Goal: Navigation & Orientation: Find specific page/section

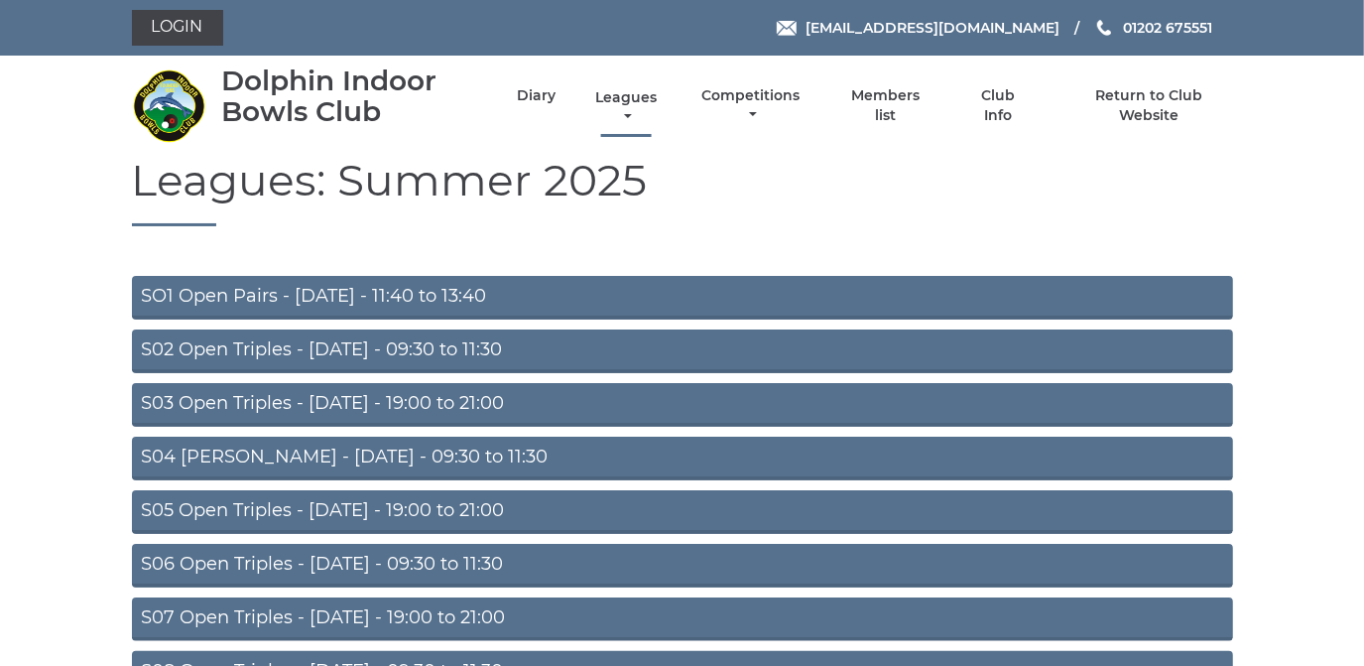
click at [617, 99] on link "Leagues" at bounding box center [625, 107] width 71 height 39
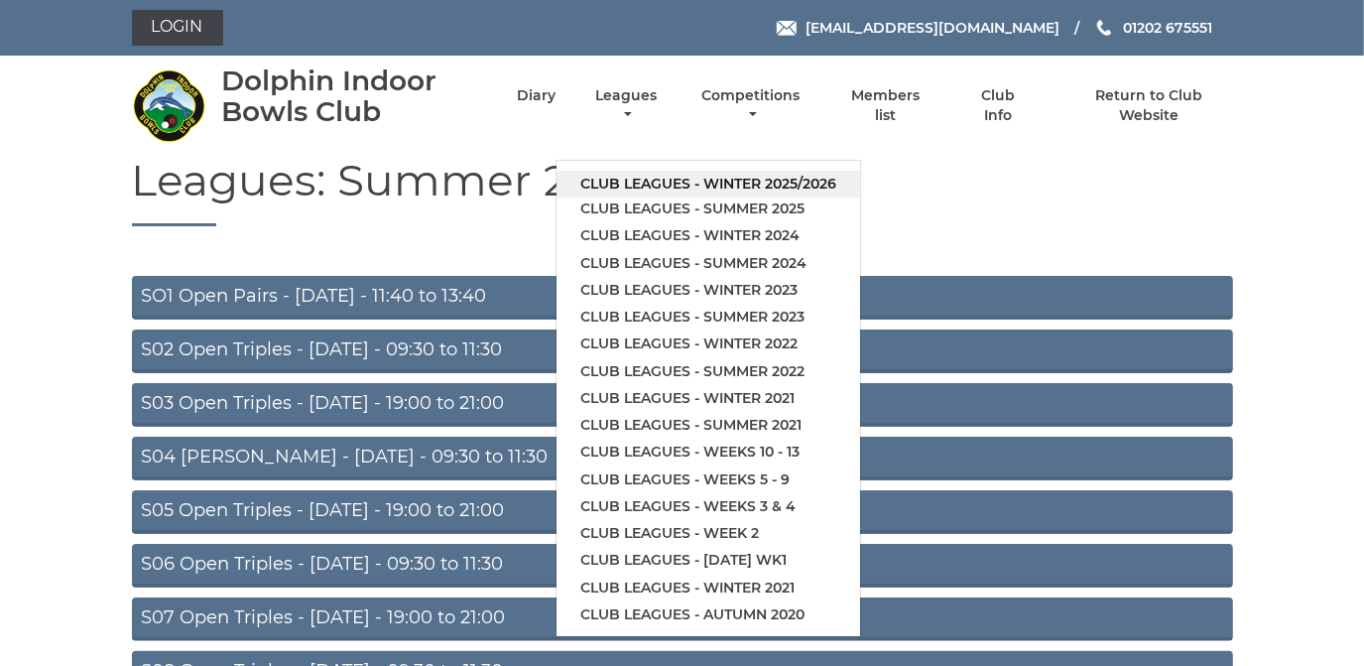
click at [635, 182] on link "Club leagues - Winter 2025/2026" at bounding box center [709, 184] width 304 height 27
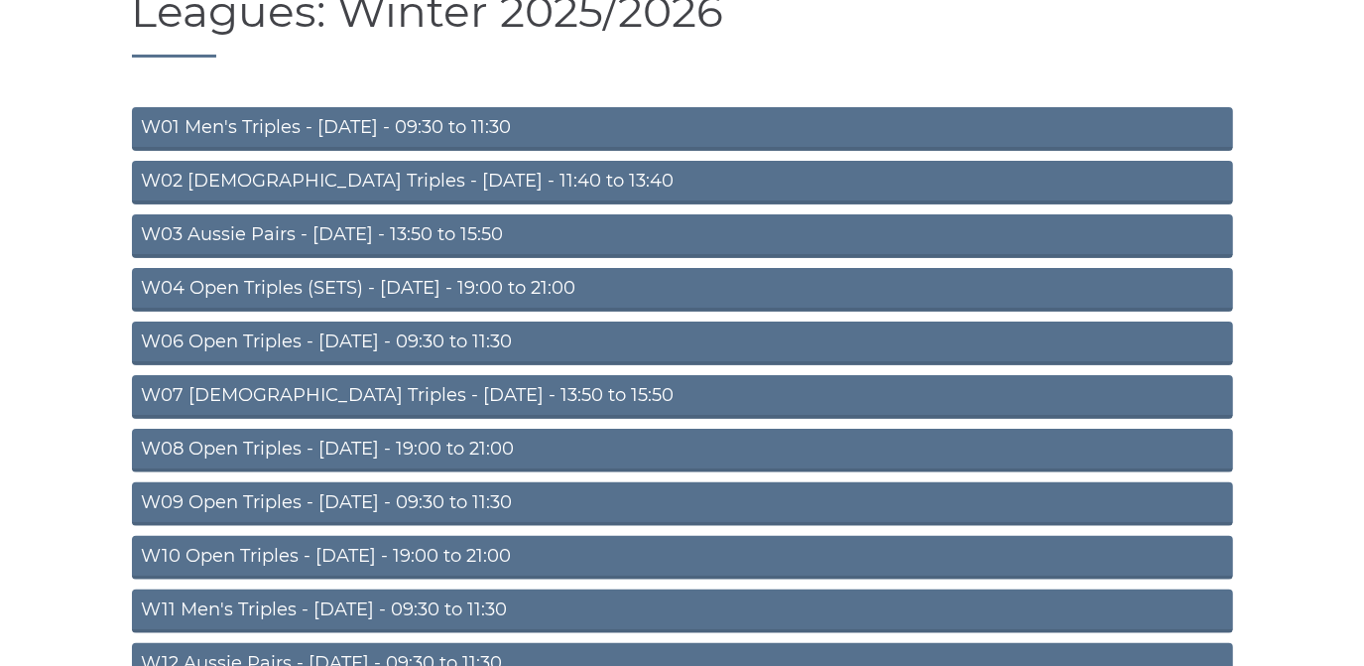
scroll to position [180, 0]
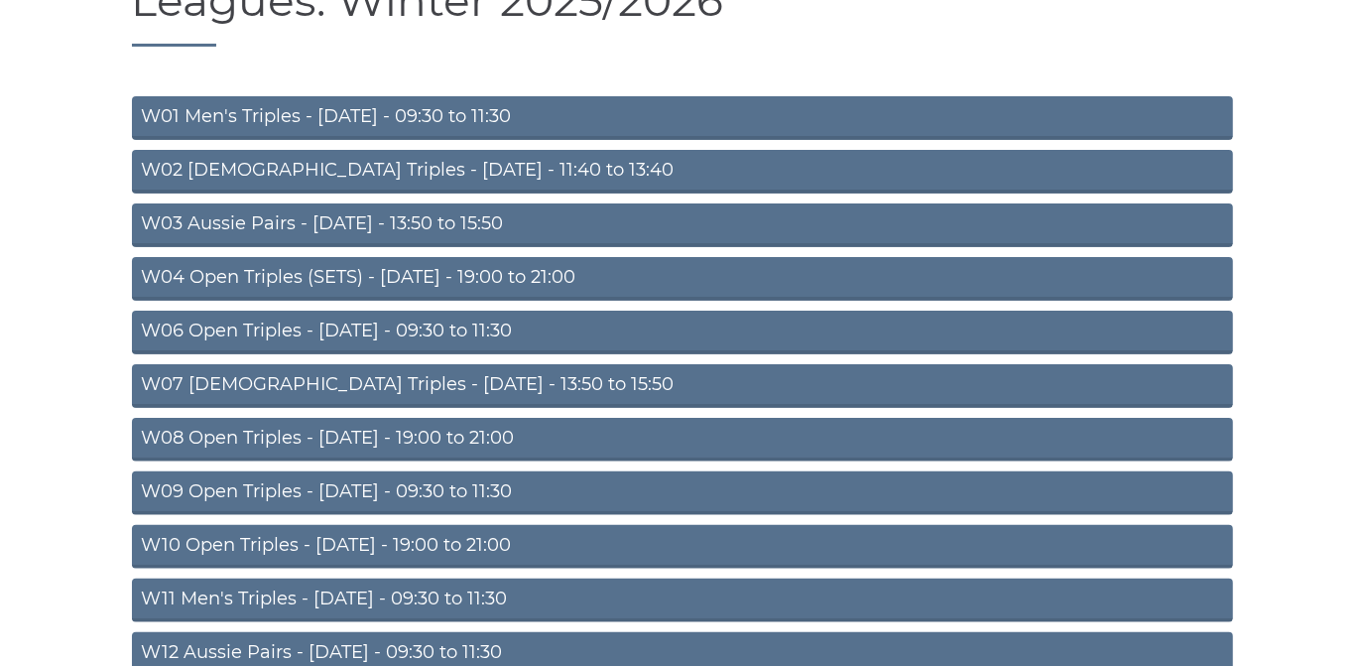
click at [484, 271] on link "W04 Open Triples (SETS) - Monday - 19:00 to 21:00" at bounding box center [682, 279] width 1101 height 44
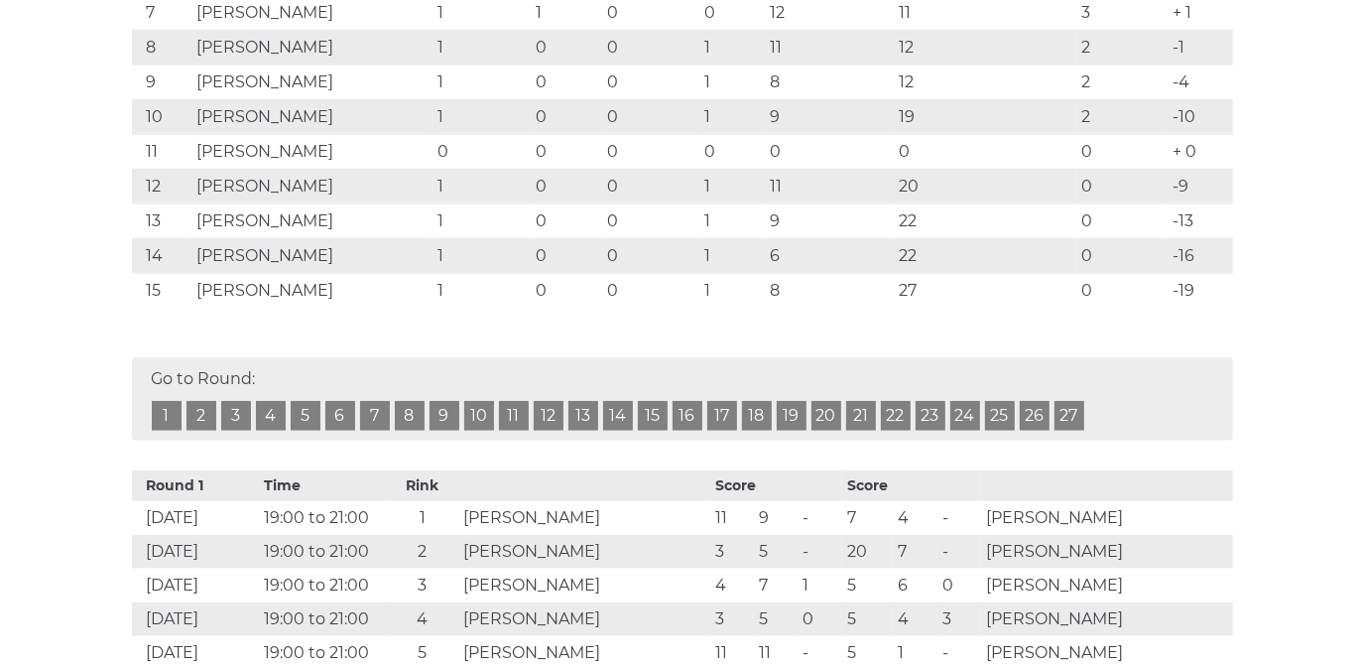
scroll to position [631, 0]
